Goal: Transaction & Acquisition: Purchase product/service

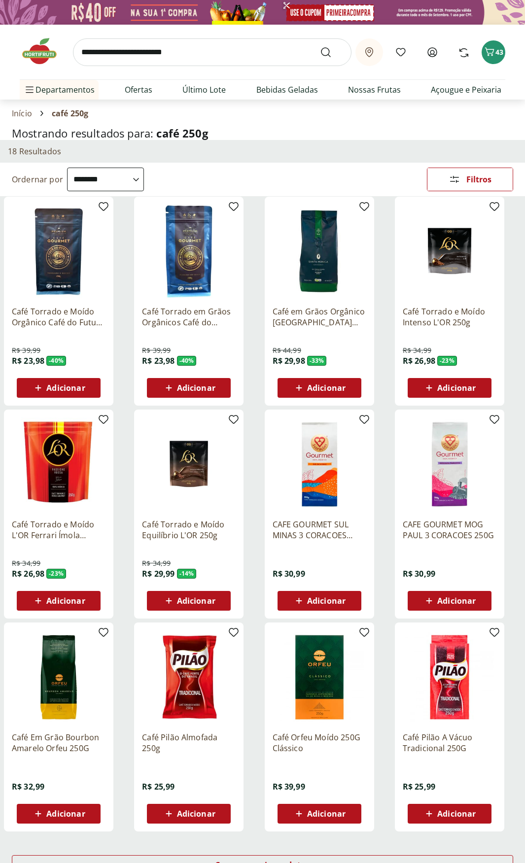
select select "**********"
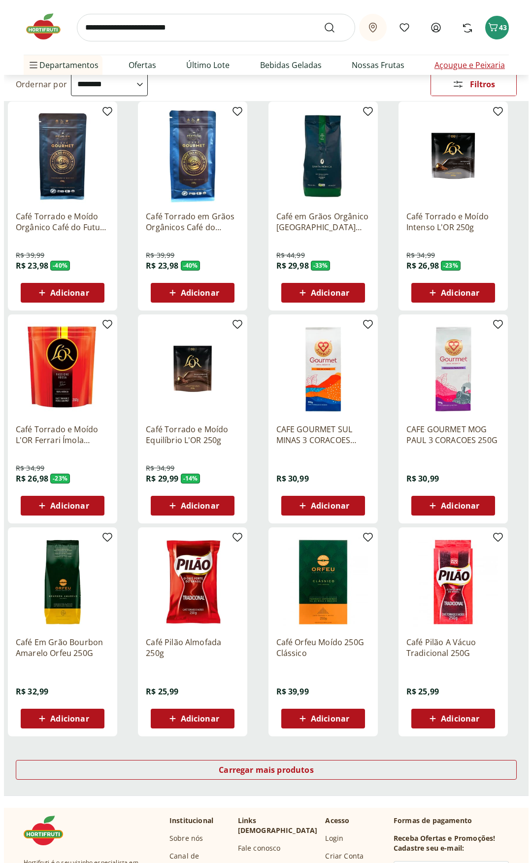
scroll to position [84, 0]
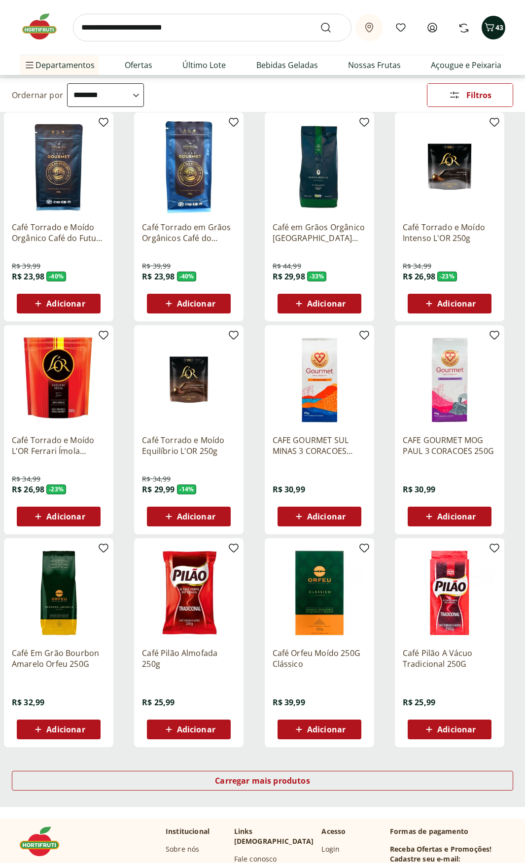
click at [490, 28] on icon "Carrinho" at bounding box center [490, 27] width 12 height 12
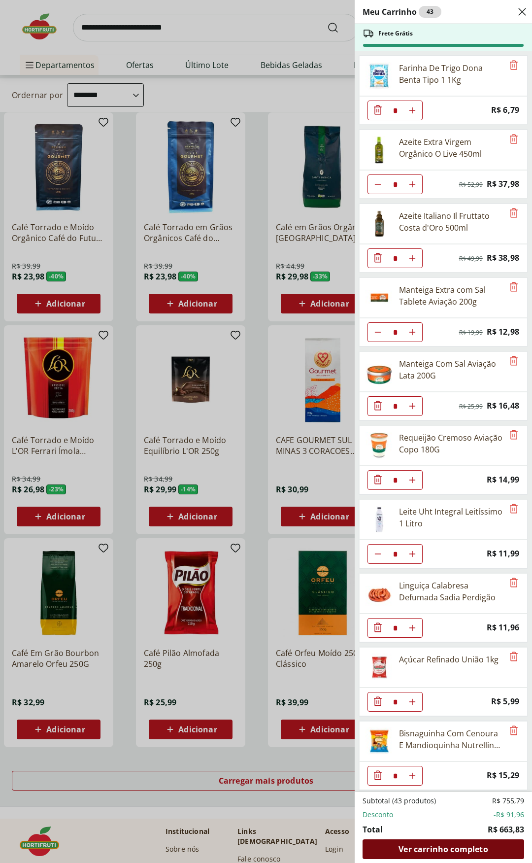
click at [452, 846] on span "Ver carrinho completo" at bounding box center [443, 850] width 89 height 8
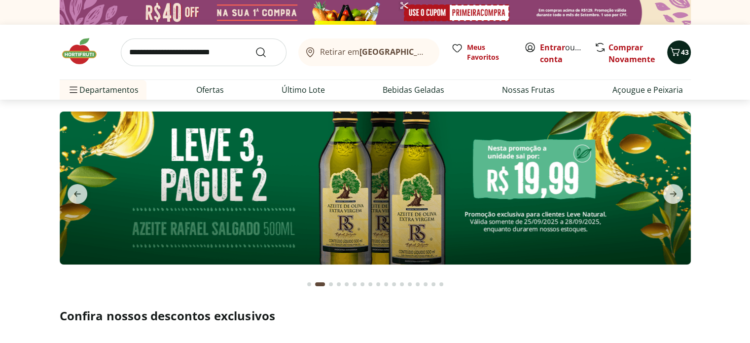
click at [678, 53] on icon "Carrinho" at bounding box center [675, 52] width 12 height 12
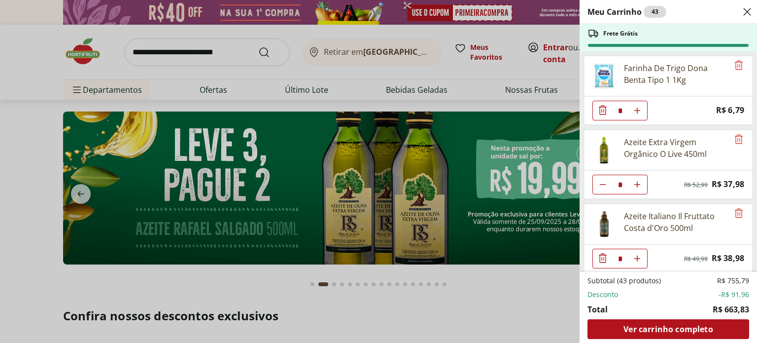
click at [488, 76] on div "Meu Carrinho 43 Frete Grátis Farinha De Trigo Dona Benta Tipo 1 1Kg * Price: R$…" at bounding box center [378, 171] width 757 height 343
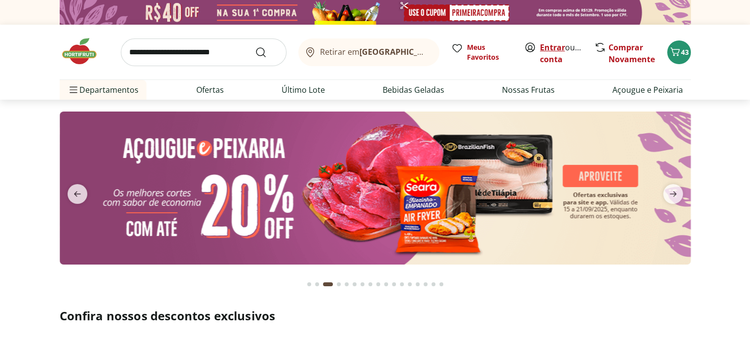
click at [562, 49] on link "Entrar" at bounding box center [552, 47] width 25 height 11
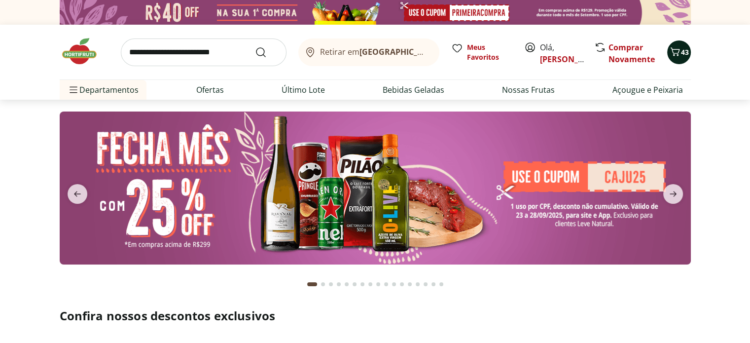
click at [685, 55] on span "43" at bounding box center [685, 51] width 8 height 9
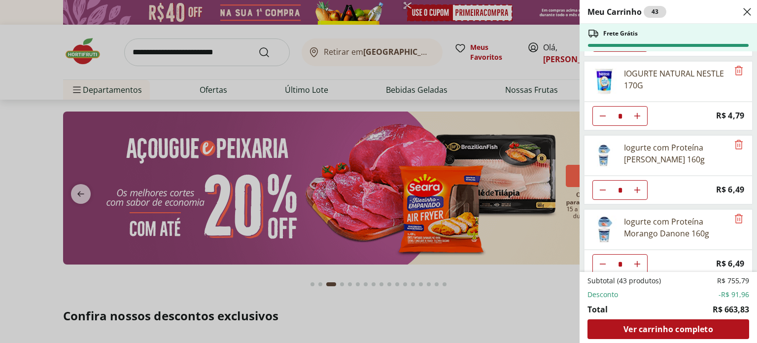
scroll to position [887, 0]
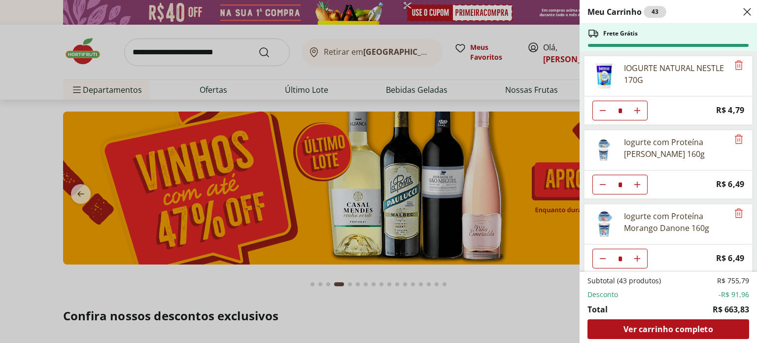
click at [601, 180] on icon "Diminuir Quantidade" at bounding box center [603, 184] width 8 height 8
type input "*"
click at [605, 254] on icon "Diminuir Quantidade" at bounding box center [603, 258] width 8 height 8
type input "*"
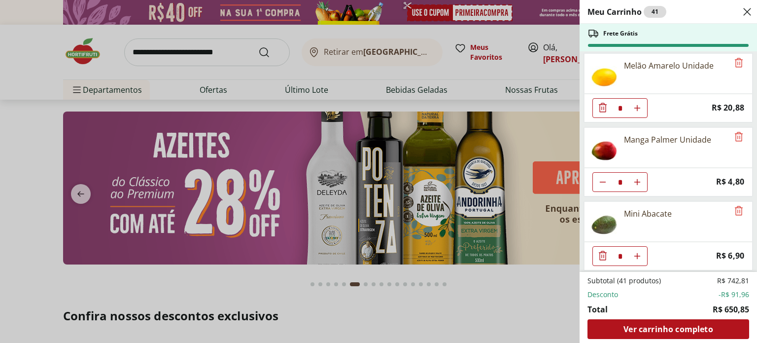
scroll to position [1134, 0]
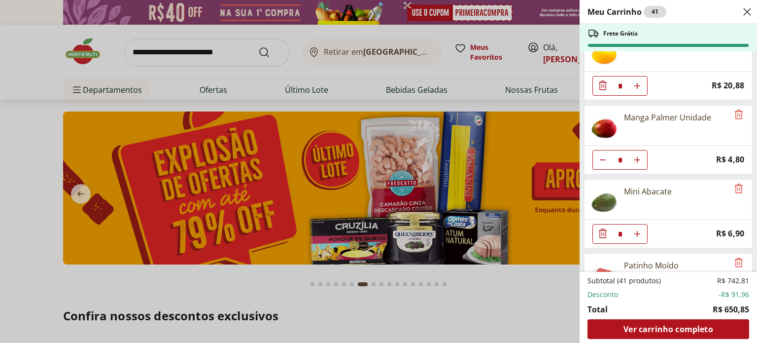
click at [601, 156] on icon "Diminuir Quantidade" at bounding box center [603, 160] width 8 height 8
type input "*"
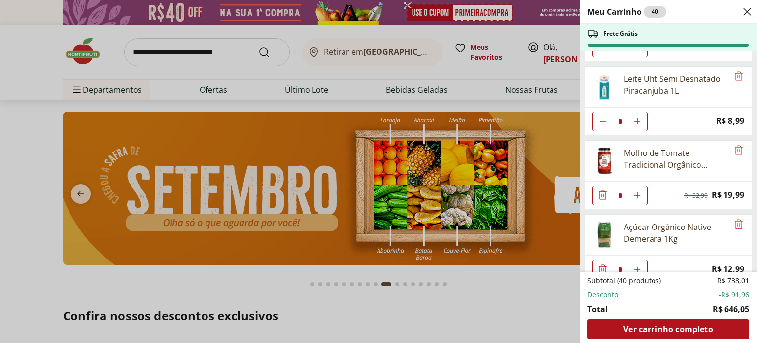
scroll to position [1544, 0]
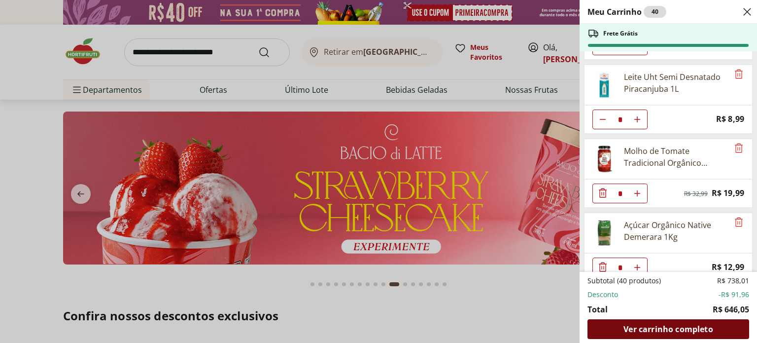
click at [683, 327] on span "Ver carrinho completo" at bounding box center [668, 329] width 89 height 8
